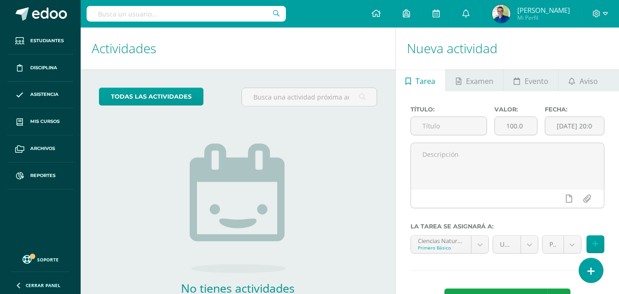
click at [202, 12] on input "text" at bounding box center [186, 14] width 199 height 16
type input "ian ismael"
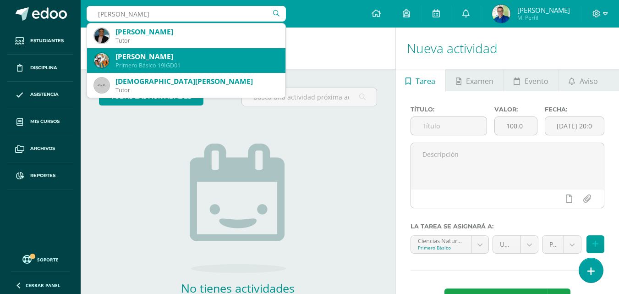
click at [195, 67] on div "Primero Básico 19IGD01" at bounding box center [197, 65] width 163 height 8
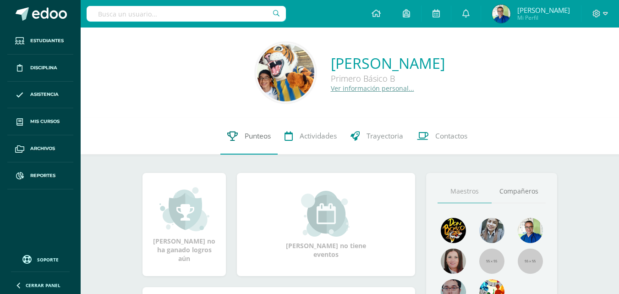
click at [251, 137] on span "Punteos" at bounding box center [258, 136] width 26 height 10
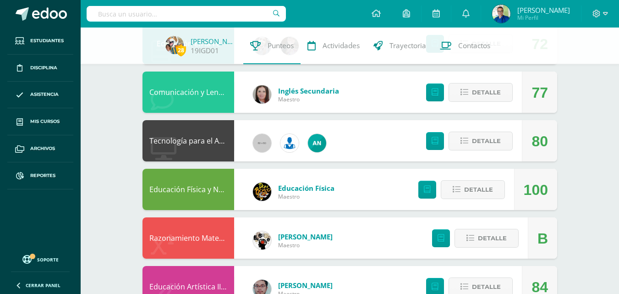
scroll to position [321, 0]
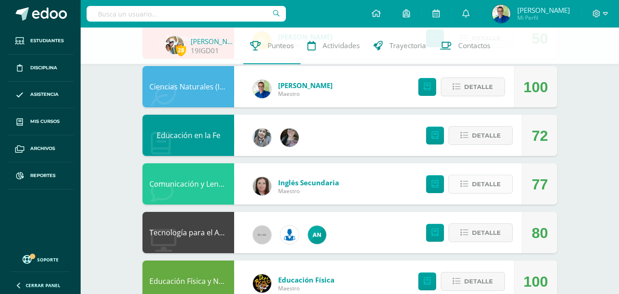
click at [486, 190] on span "Detalle" at bounding box center [486, 184] width 29 height 17
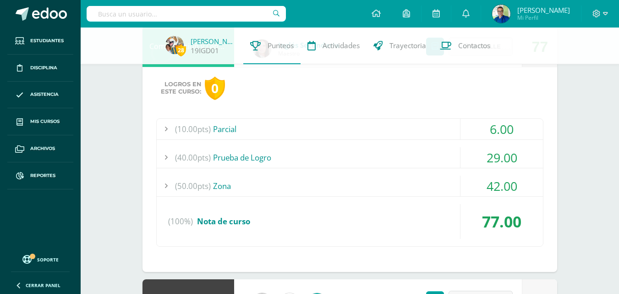
scroll to position [504, 0]
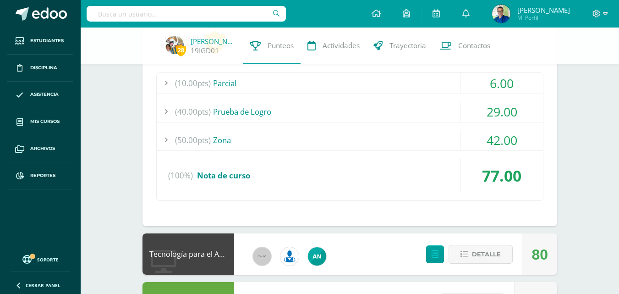
click at [227, 145] on div "(50.00pts) Zona" at bounding box center [350, 140] width 386 height 21
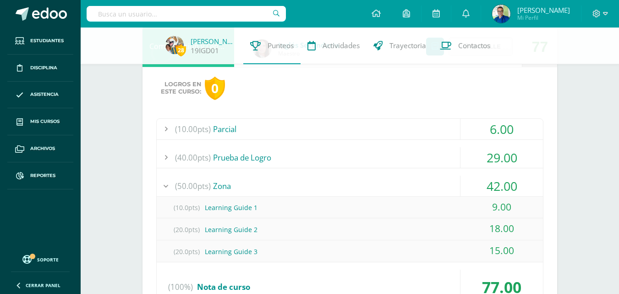
scroll to position [413, 0]
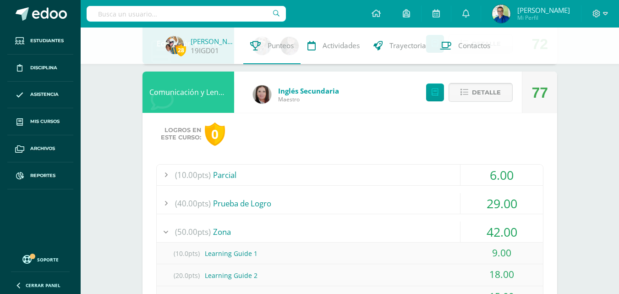
click at [490, 98] on span "Detalle" at bounding box center [486, 92] width 29 height 17
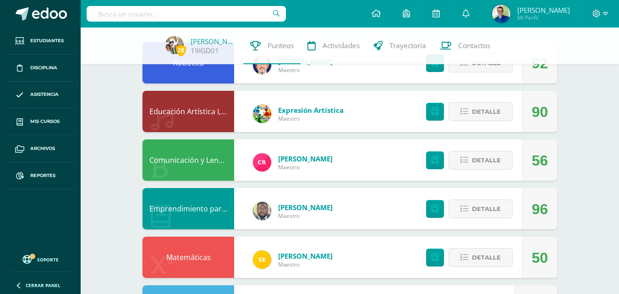
scroll to position [10, 0]
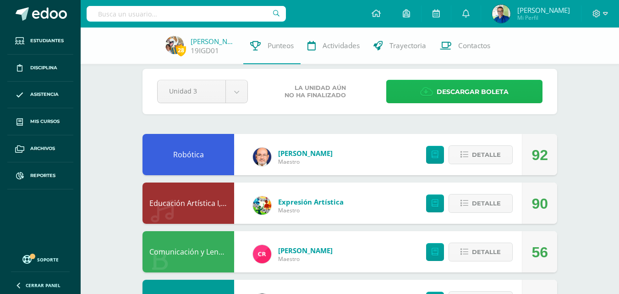
click at [443, 94] on span "Descargar boleta" at bounding box center [473, 92] width 72 height 22
